Goal: Transaction & Acquisition: Purchase product/service

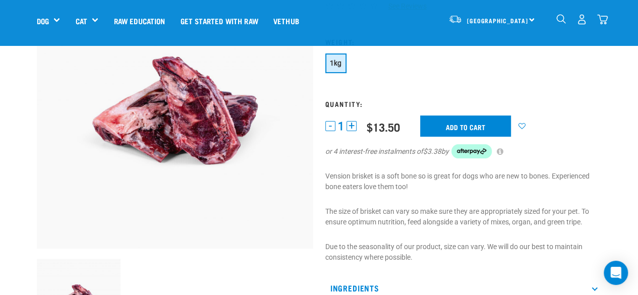
scroll to position [101, 0]
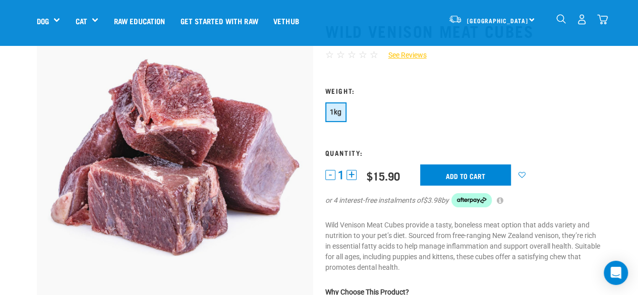
scroll to position [51, 0]
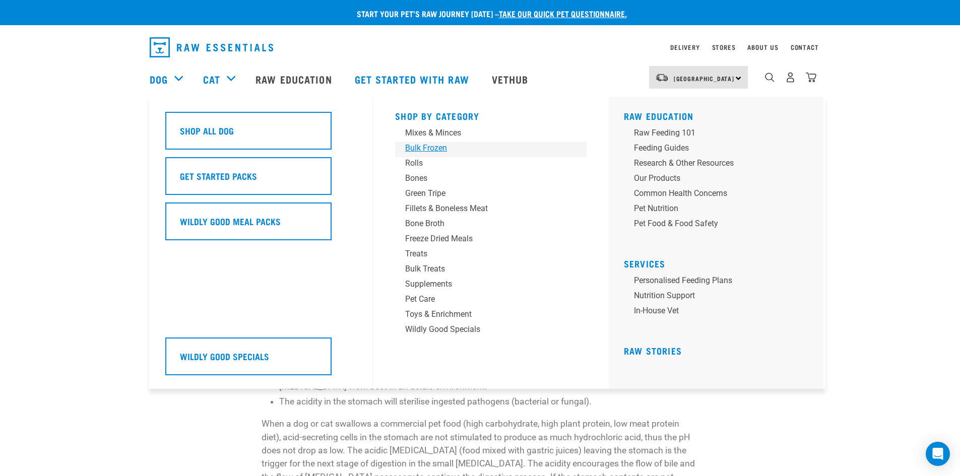
click at [415, 147] on div "Bulk Frozen" at bounding box center [483, 148] width 157 height 12
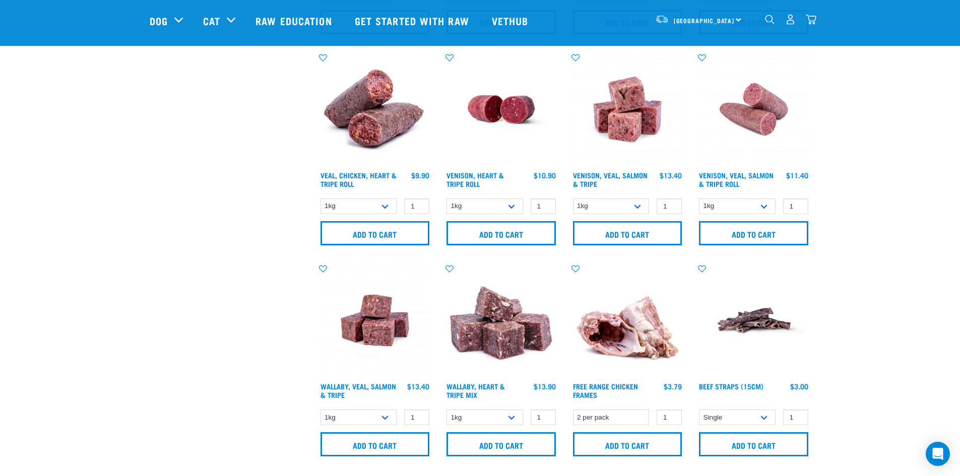
scroll to position [654, 0]
click at [512, 415] on select "1kg 3kg" at bounding box center [485, 417] width 77 height 16
click at [511, 415] on select "1kg 3kg" at bounding box center [485, 417] width 77 height 16
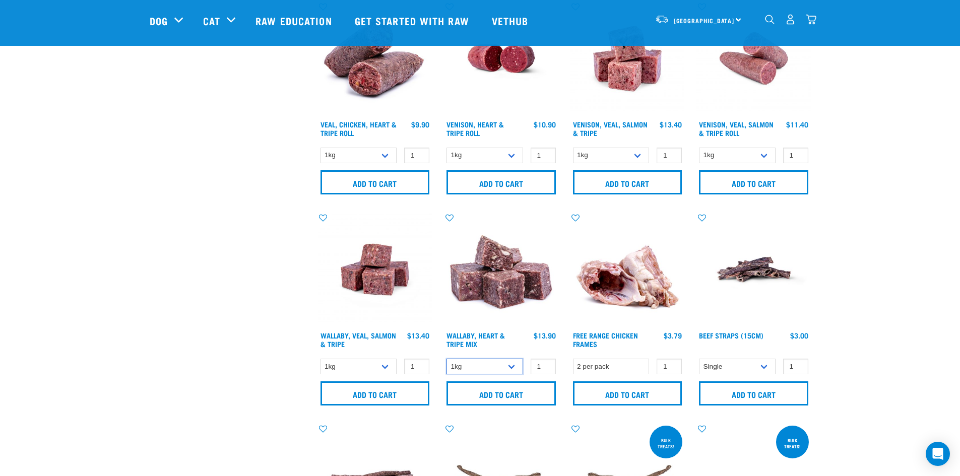
scroll to position [626, 0]
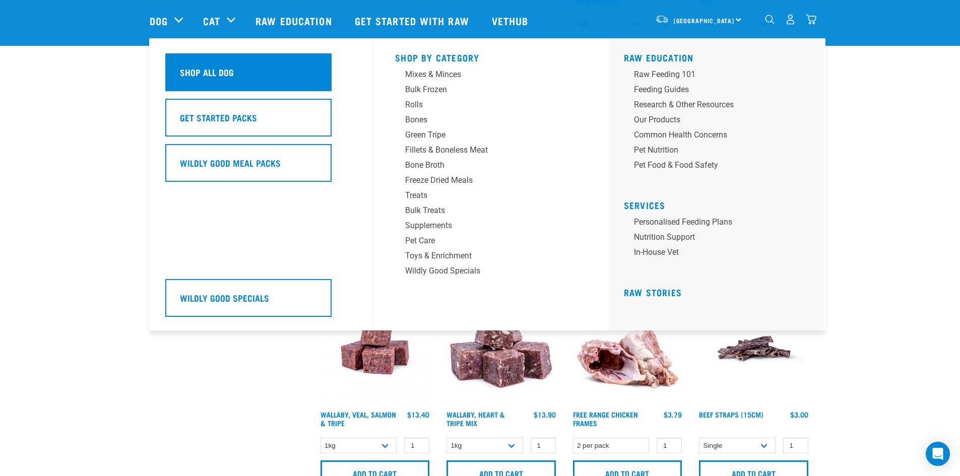
click at [197, 70] on h5 "Shop All Dog" at bounding box center [207, 72] width 54 height 13
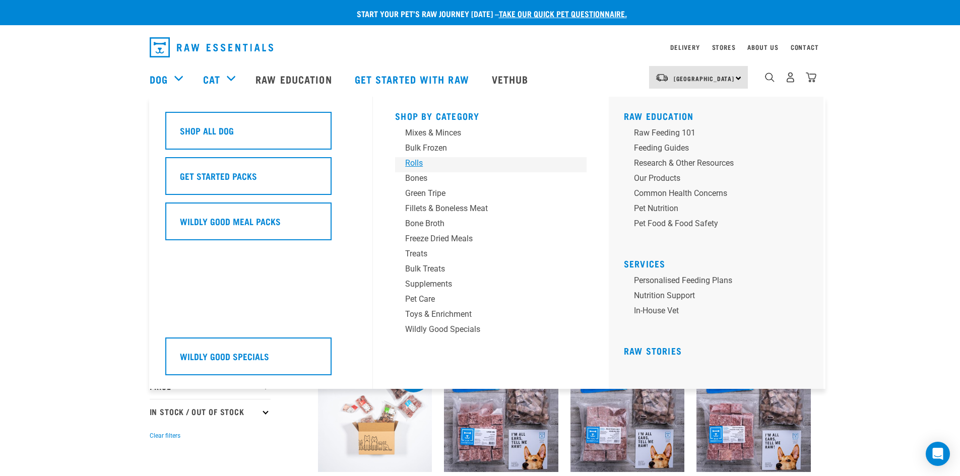
click at [411, 160] on div "Rolls" at bounding box center [483, 163] width 157 height 12
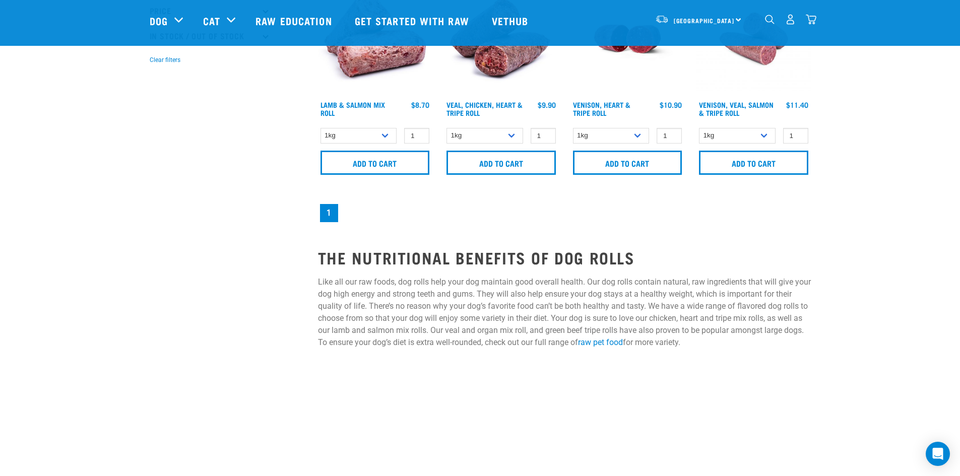
scroll to position [302, 0]
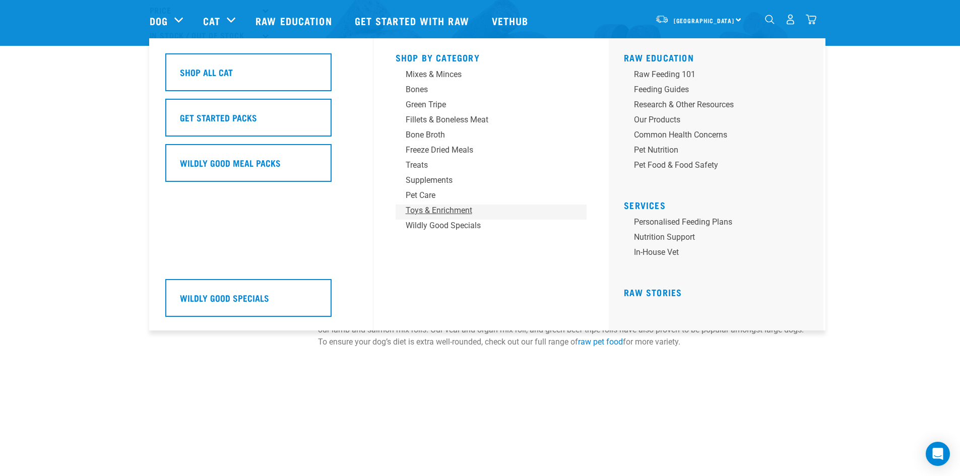
drag, startPoint x: 447, startPoint y: 209, endPoint x: 424, endPoint y: 208, distance: 23.2
click at [447, 209] on div "Toys & Enrichment" at bounding box center [484, 211] width 157 height 12
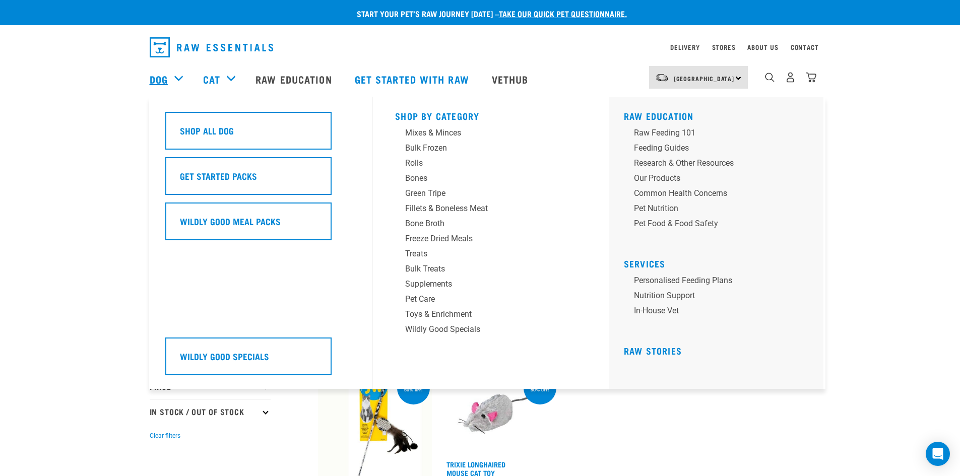
click at [165, 82] on link "Dog" at bounding box center [159, 79] width 18 height 15
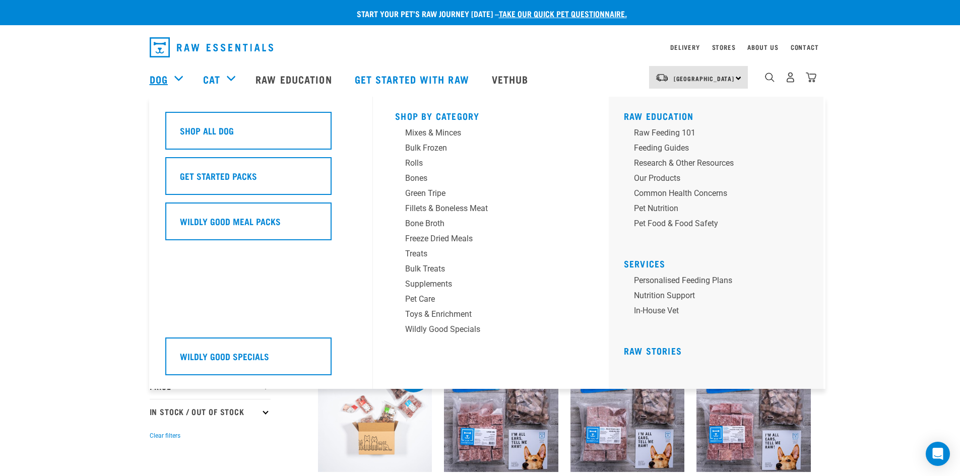
click at [156, 77] on link "Dog" at bounding box center [159, 79] width 18 height 15
click at [428, 312] on div "Toys & Enrichment" at bounding box center [483, 315] width 157 height 12
click at [440, 315] on div "Toys & Enrichment" at bounding box center [483, 315] width 157 height 12
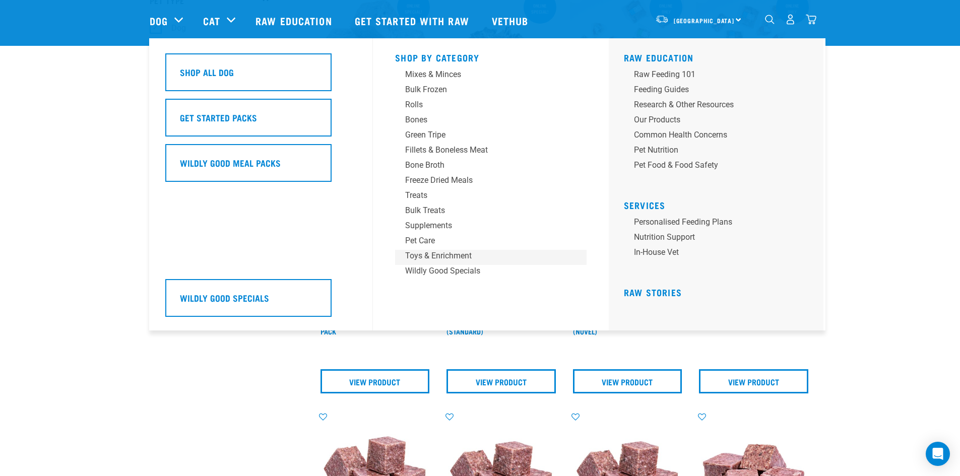
scroll to position [93, 0]
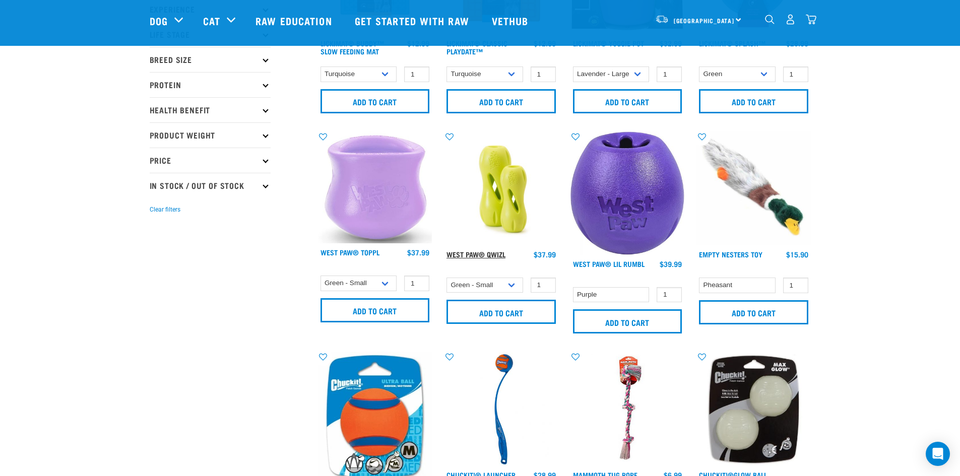
scroll to position [153, 0]
click at [465, 254] on link "West Paw® Qwizl" at bounding box center [476, 254] width 59 height 4
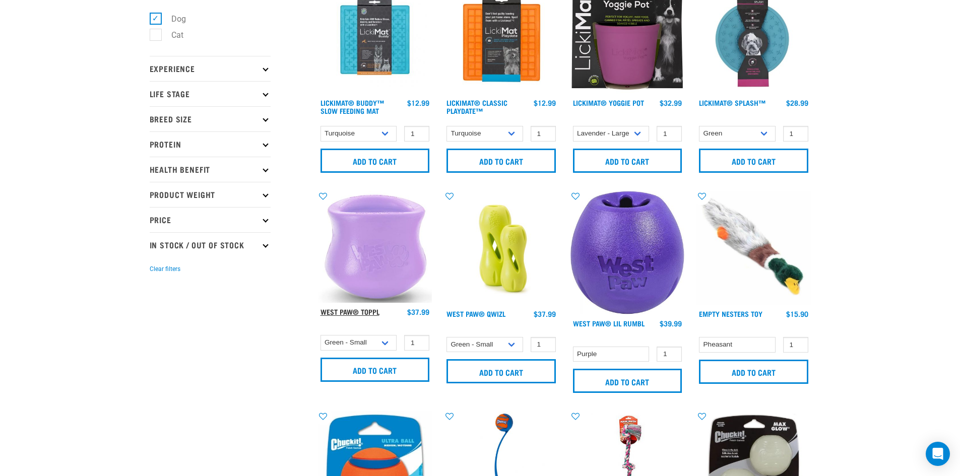
click at [357, 312] on link "West Paw® Toppl" at bounding box center [350, 312] width 59 height 4
